Goal: Information Seeking & Learning: Learn about a topic

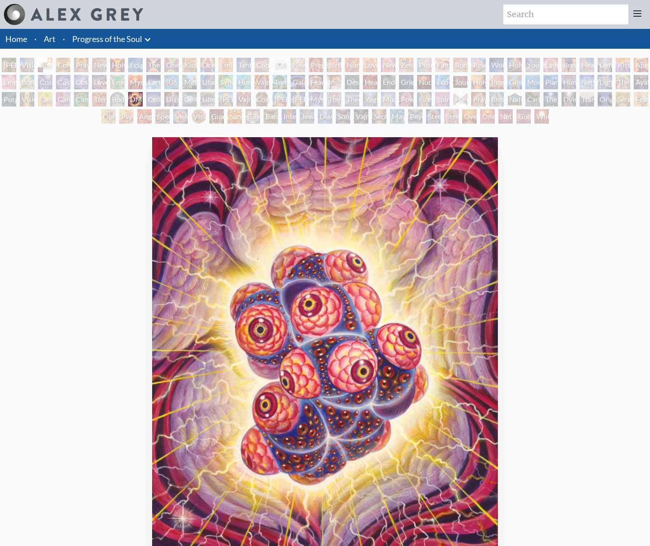
click at [9, 62] on div "[PERSON_NAME] & Eve" at bounding box center [9, 65] width 14 height 14
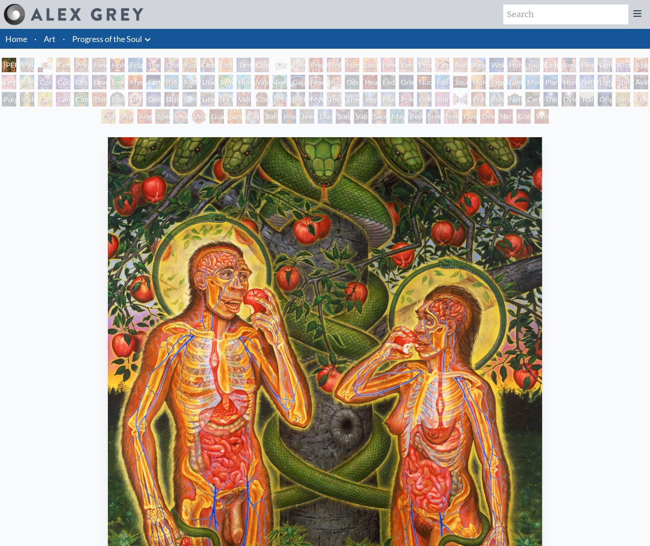
click at [31, 60] on div "Visionary Origin of Language" at bounding box center [27, 65] width 14 height 14
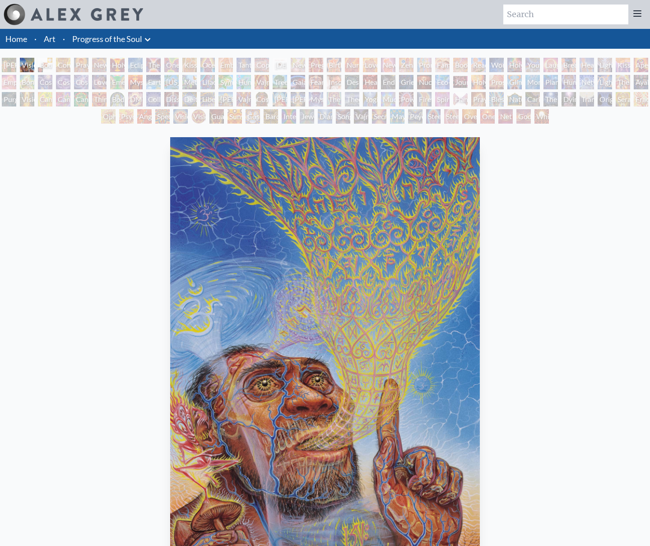
click at [50, 63] on div "Body, Mind, Spirit" at bounding box center [45, 65] width 14 height 14
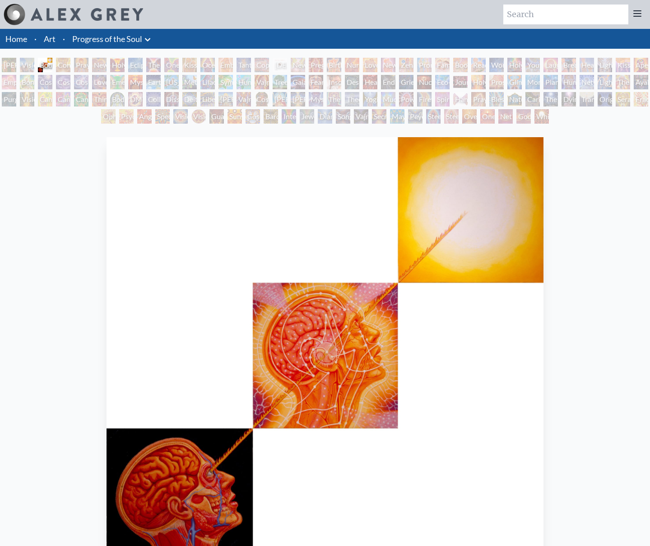
drag, startPoint x: 77, startPoint y: 66, endPoint x: 47, endPoint y: 159, distance: 98.1
click at [47, 158] on div "[PERSON_NAME] & Eve Visionary Origin of Language Body, Mind, Spirit Contemplati…" at bounding box center [325, 374] width 650 height 633
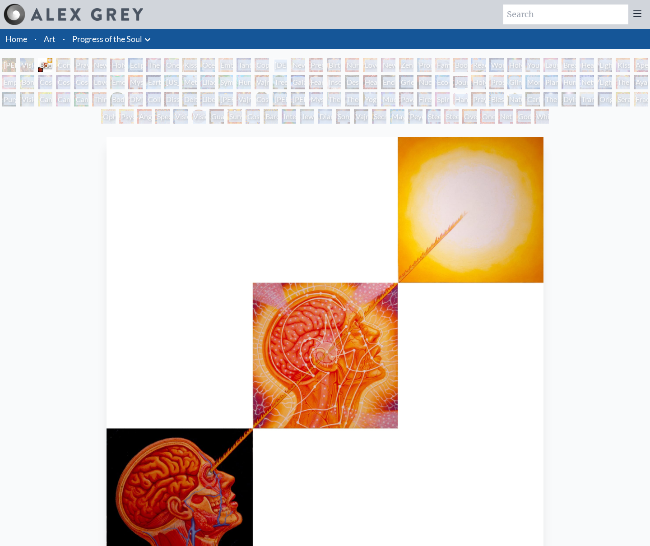
click at [69, 65] on div "Contemplation" at bounding box center [63, 65] width 14 height 14
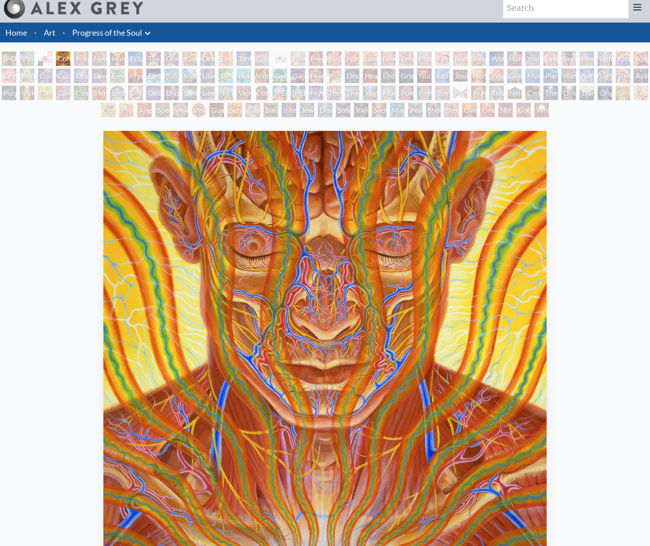
scroll to position [8, 0]
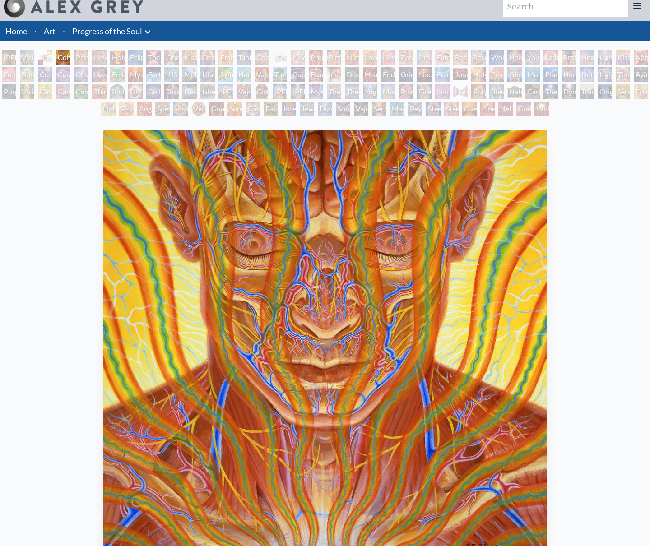
click at [83, 52] on div "Praying" at bounding box center [81, 57] width 14 height 14
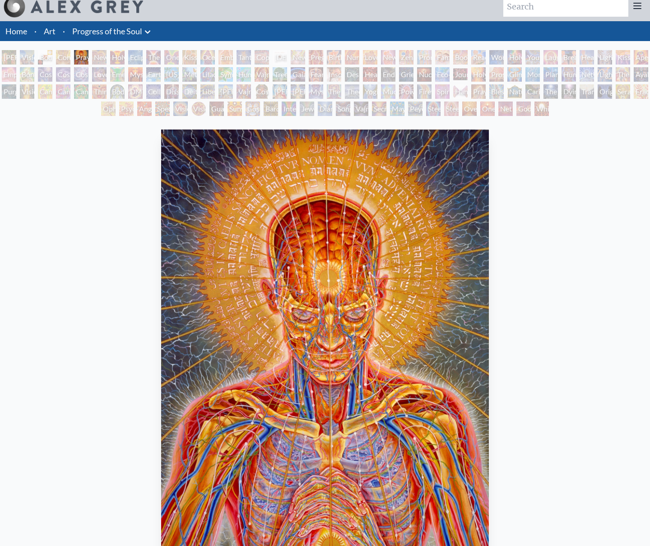
click at [107, 53] on div "New Man New Woman" at bounding box center [99, 57] width 14 height 14
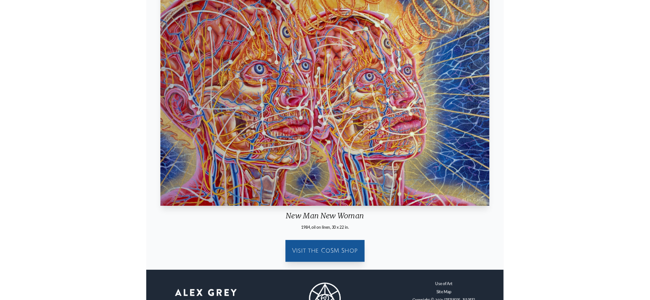
scroll to position [198, 0]
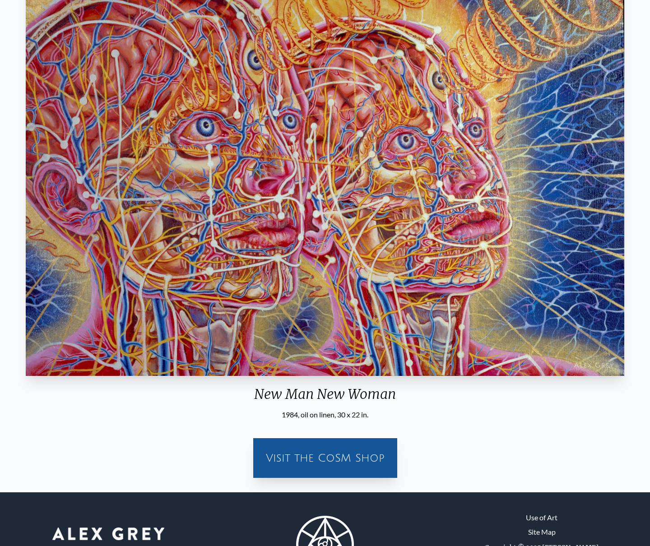
click at [352, 459] on div "Visit the CoSM Shop" at bounding box center [325, 458] width 133 height 29
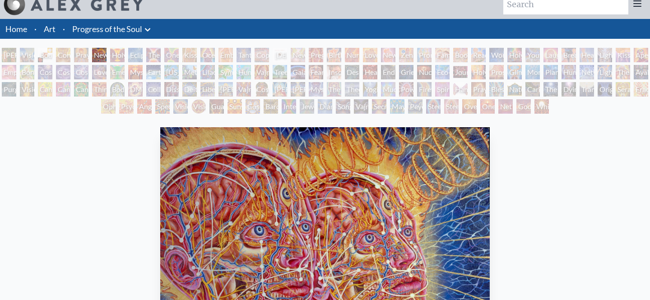
scroll to position [6, 0]
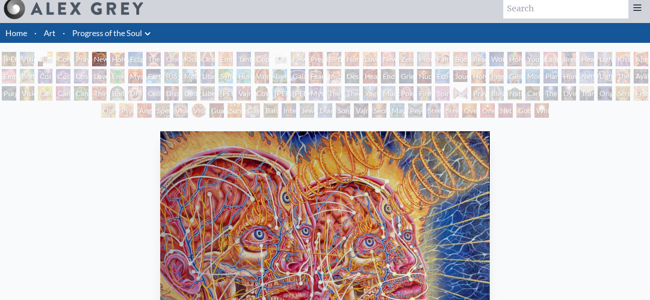
click at [545, 111] on div "White Light" at bounding box center [542, 110] width 14 height 14
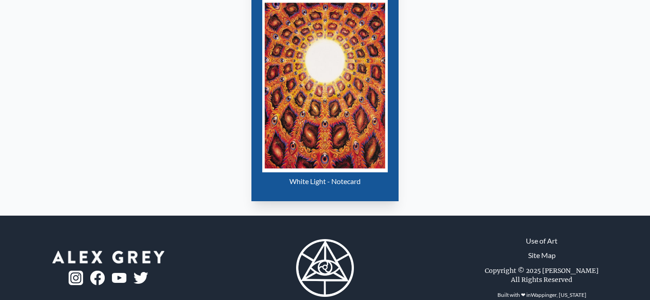
scroll to position [501, 0]
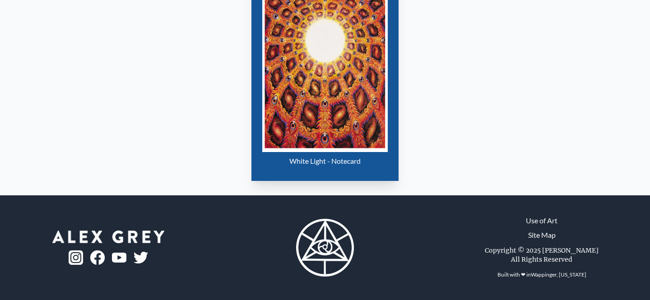
click at [359, 123] on img "133 / 133" at bounding box center [325, 65] width 126 height 173
